Goal: Find specific page/section: Find specific page/section

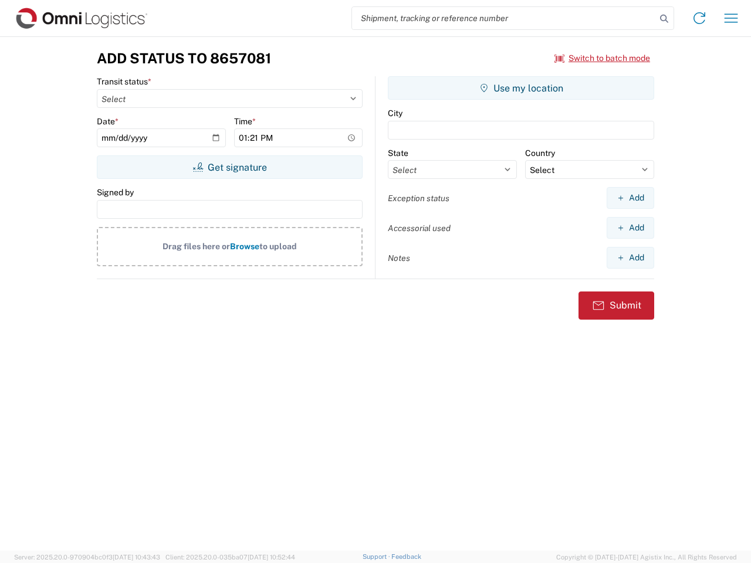
click at [504, 18] on input "search" at bounding box center [504, 18] width 304 height 22
click at [664, 19] on icon at bounding box center [664, 19] width 16 height 16
click at [699, 18] on icon at bounding box center [699, 18] width 19 height 19
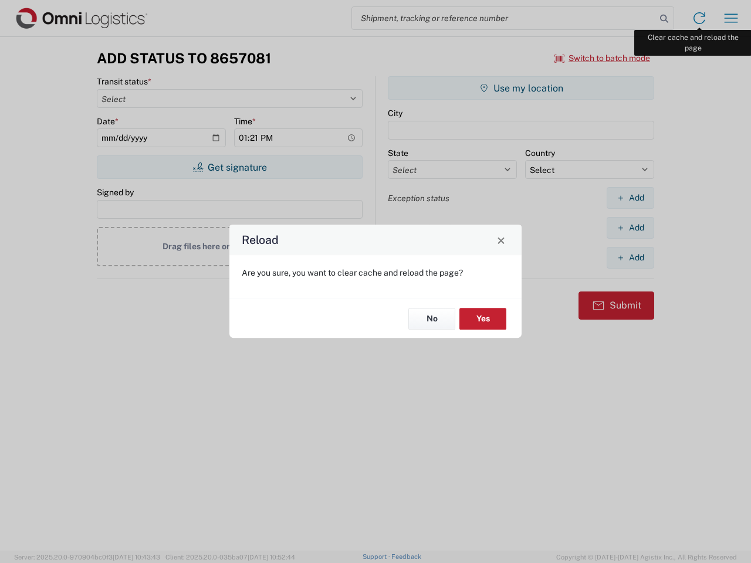
click at [731, 18] on div "Reload Are you sure, you want to clear cache and reload the page? No Yes" at bounding box center [375, 281] width 751 height 563
click at [602, 58] on div "Reload Are you sure, you want to clear cache and reload the page? No Yes" at bounding box center [375, 281] width 751 height 563
click at [229, 167] on div "Reload Are you sure, you want to clear cache and reload the page? No Yes" at bounding box center [375, 281] width 751 height 563
click at [521, 88] on div "Reload Are you sure, you want to clear cache and reload the page? No Yes" at bounding box center [375, 281] width 751 height 563
click at [630, 198] on div "Reload Are you sure, you want to clear cache and reload the page? No Yes" at bounding box center [375, 281] width 751 height 563
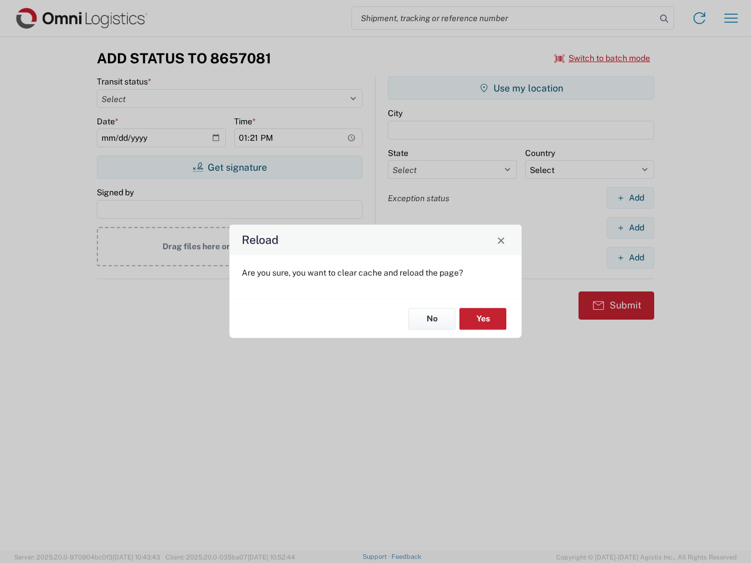
click at [630, 228] on div "Reload Are you sure, you want to clear cache and reload the page? No Yes" at bounding box center [375, 281] width 751 height 563
click at [630, 258] on div "Reload Are you sure, you want to clear cache and reload the page? No Yes" at bounding box center [375, 281] width 751 height 563
